Goal: Information Seeking & Learning: Learn about a topic

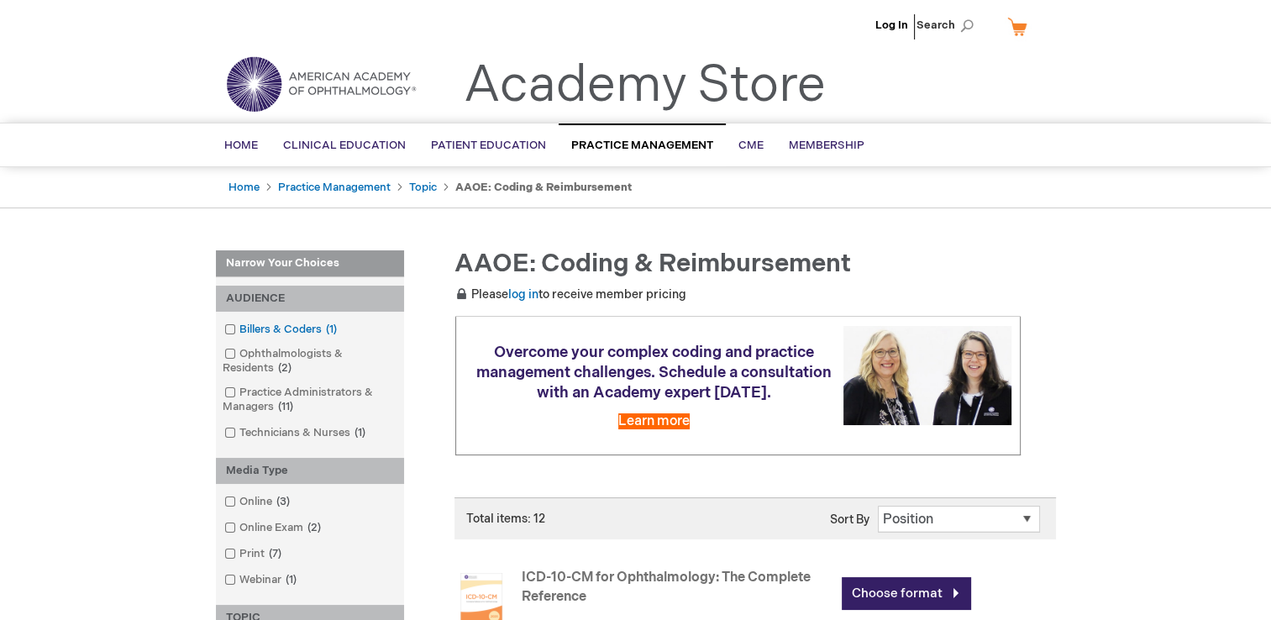
click at [239, 325] on span at bounding box center [239, 329] width 0 height 13
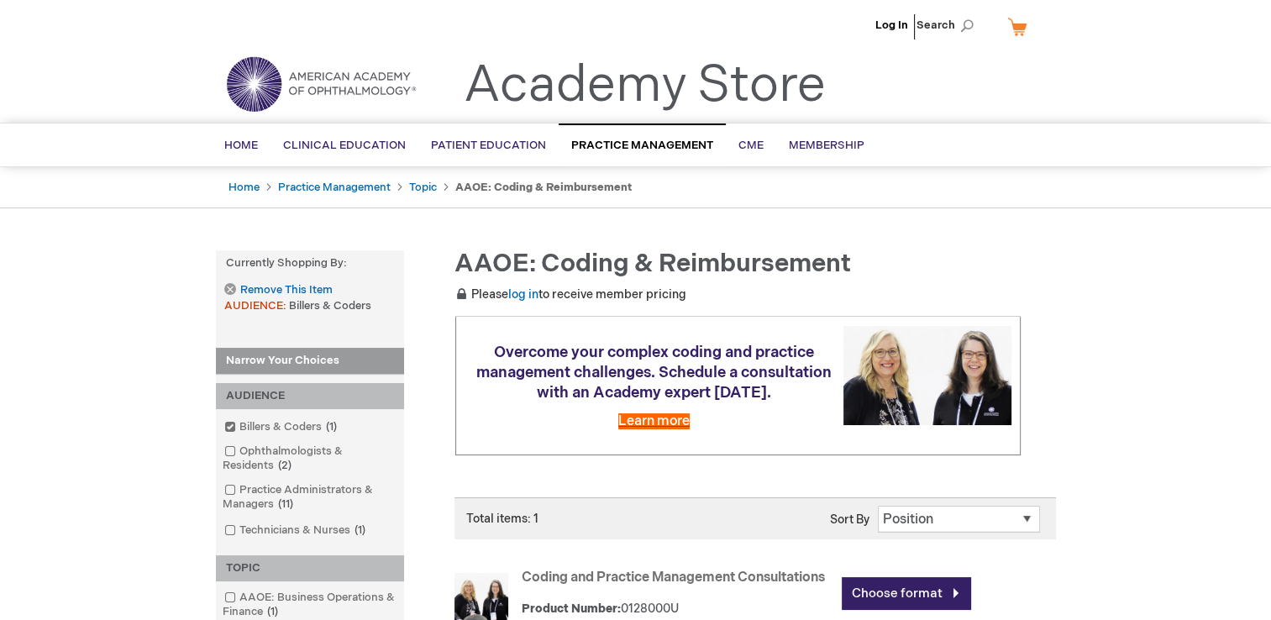
click at [662, 422] on span "Learn more" at bounding box center [653, 421] width 71 height 16
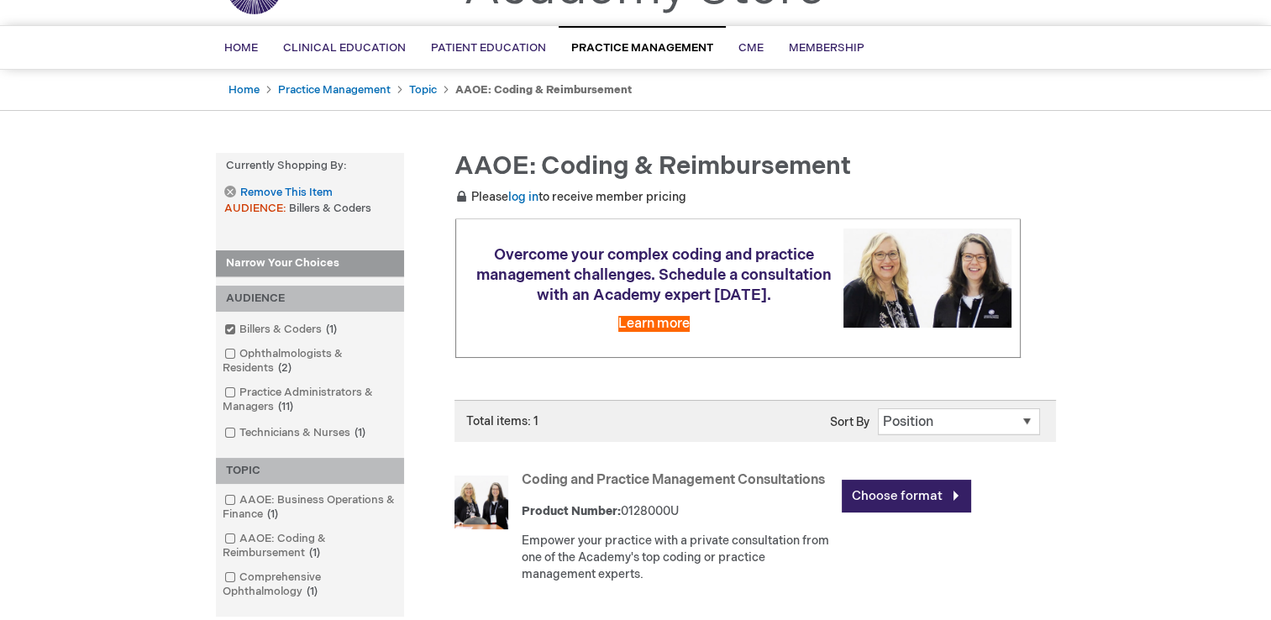
scroll to position [84, 0]
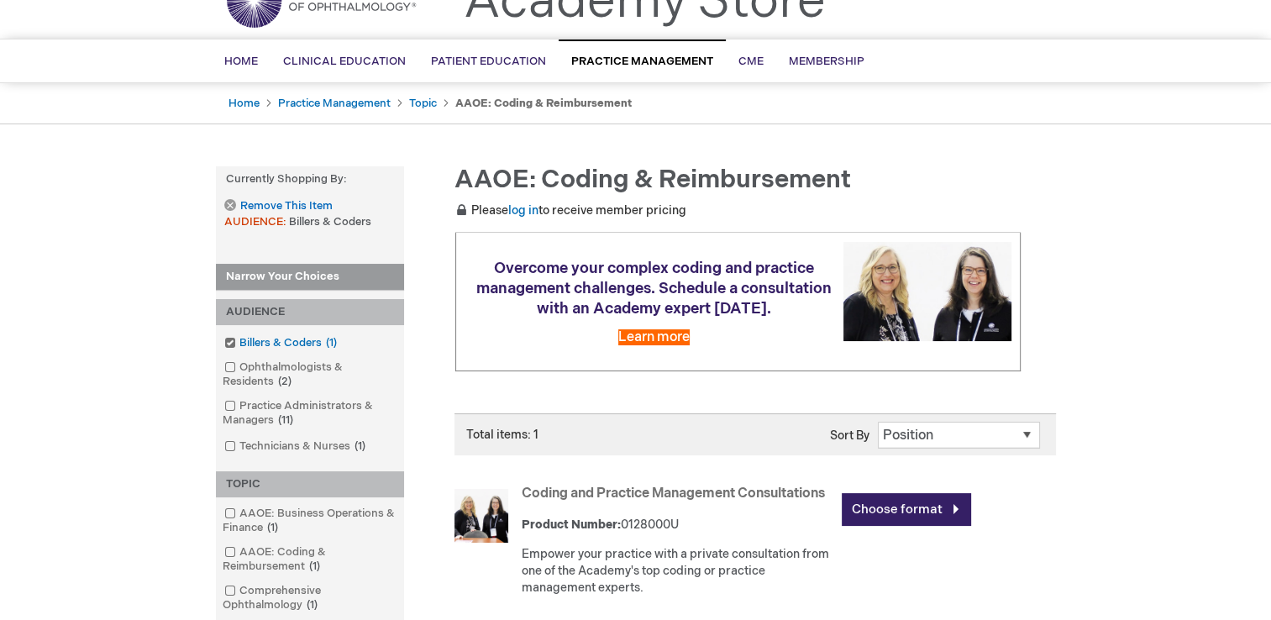
click at [239, 341] on span at bounding box center [239, 342] width 0 height 13
